Goal: Register for event/course

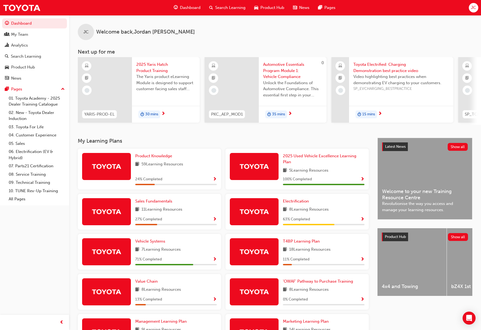
click at [223, 6] on span "Search Learning" at bounding box center [230, 8] width 30 height 6
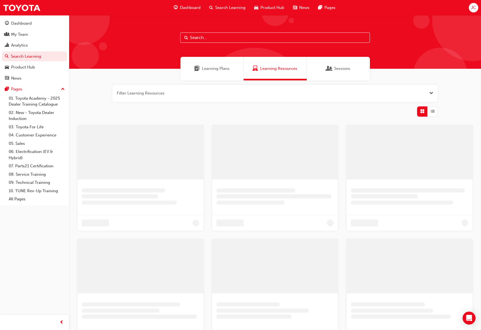
click at [203, 39] on input "text" at bounding box center [275, 37] width 190 height 10
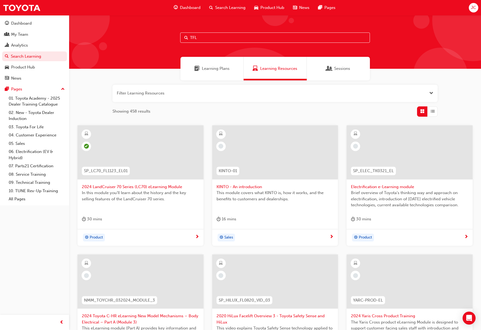
type input "TFL"
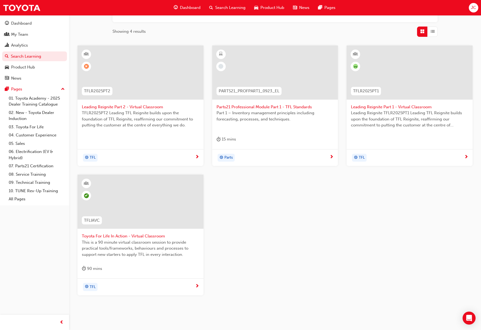
scroll to position [80, 0]
click at [151, 157] on div "TFL" at bounding box center [138, 158] width 113 height 8
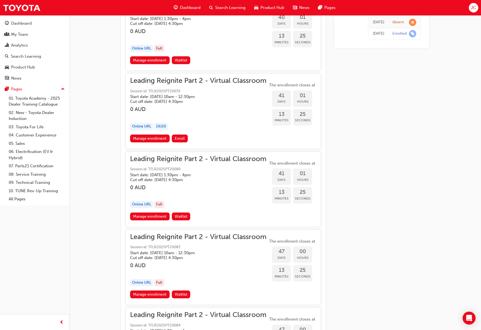
scroll to position [3162, 0]
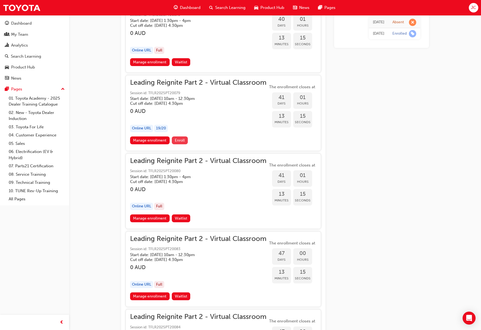
click at [176, 139] on span "Enroll" at bounding box center [180, 140] width 10 height 5
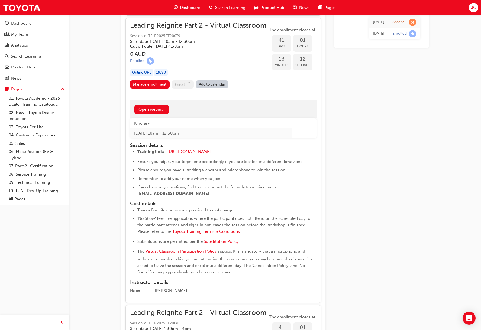
scroll to position [3219, 0]
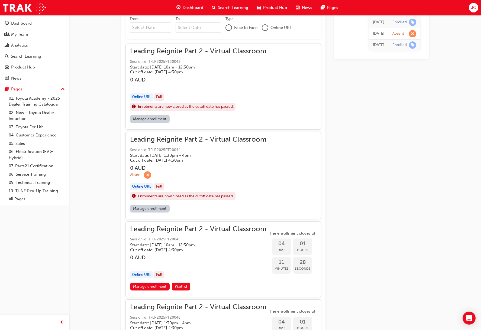
scroll to position [364, 0]
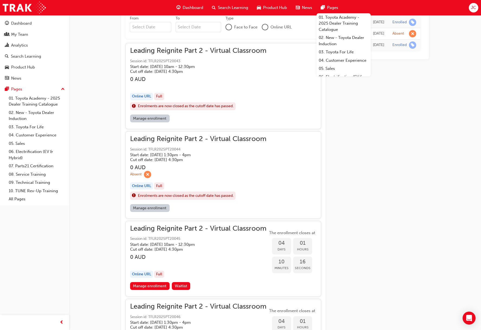
click at [280, 180] on div "Leading Reignite Part 2 - Virtual Classroom Session id: TFLR2025PT20044 Start d…" at bounding box center [223, 170] width 186 height 68
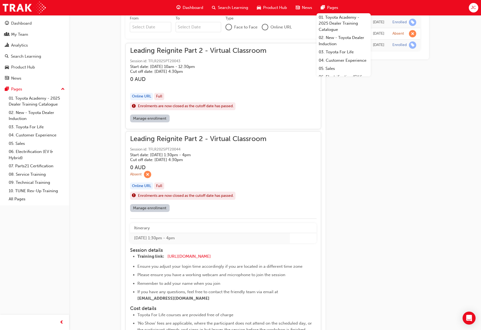
click at [285, 178] on div "Leading Reignite Part 2 - Virtual Classroom Session id: TFLR2025PT20044 Start d…" at bounding box center [223, 170] width 186 height 68
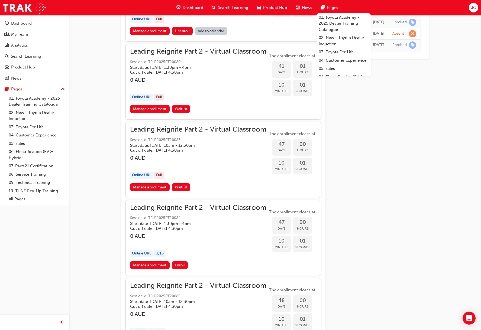
scroll to position [3272, 0]
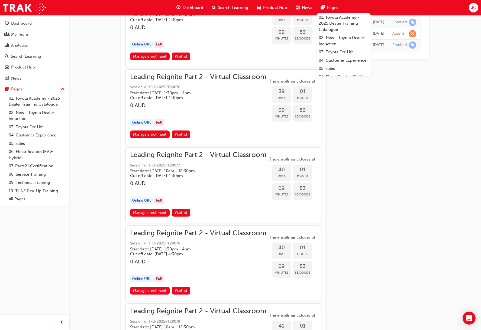
scroll to position [2934, 0]
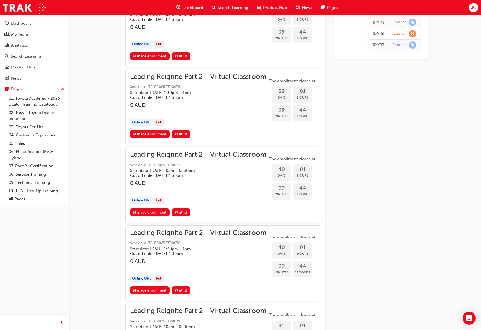
click at [379, 45] on div "[DATE]" at bounding box center [378, 45] width 11 height 6
